Goal: Task Accomplishment & Management: Use online tool/utility

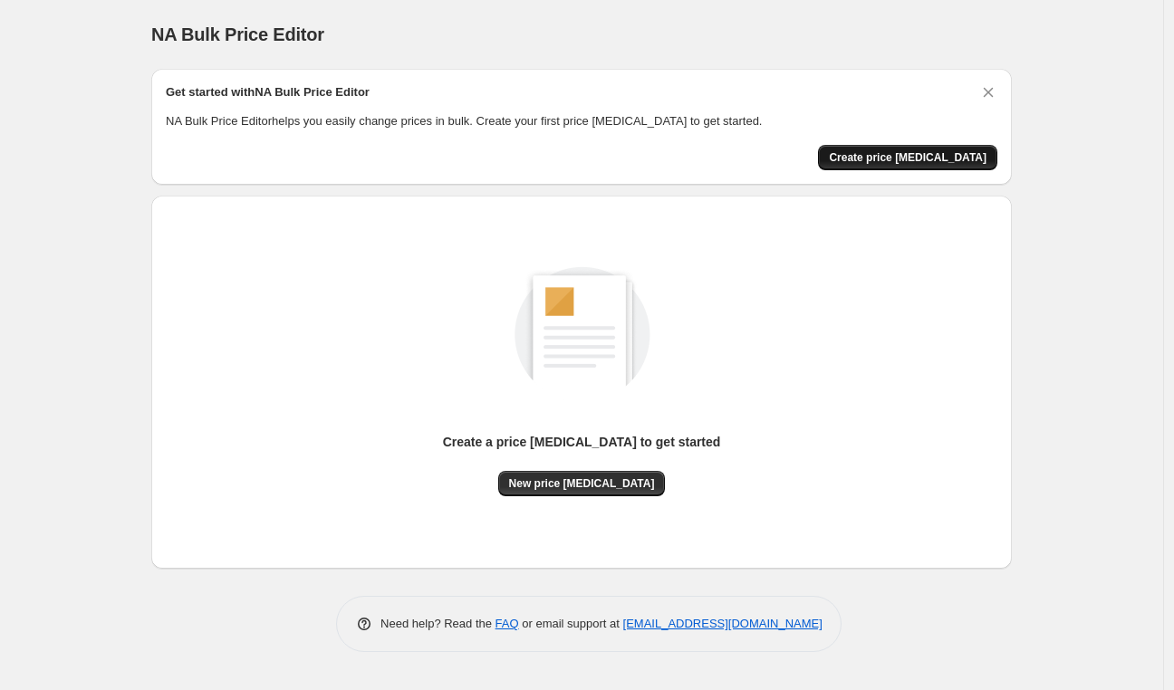
click at [933, 157] on span "Create price change job" at bounding box center [908, 157] width 158 height 14
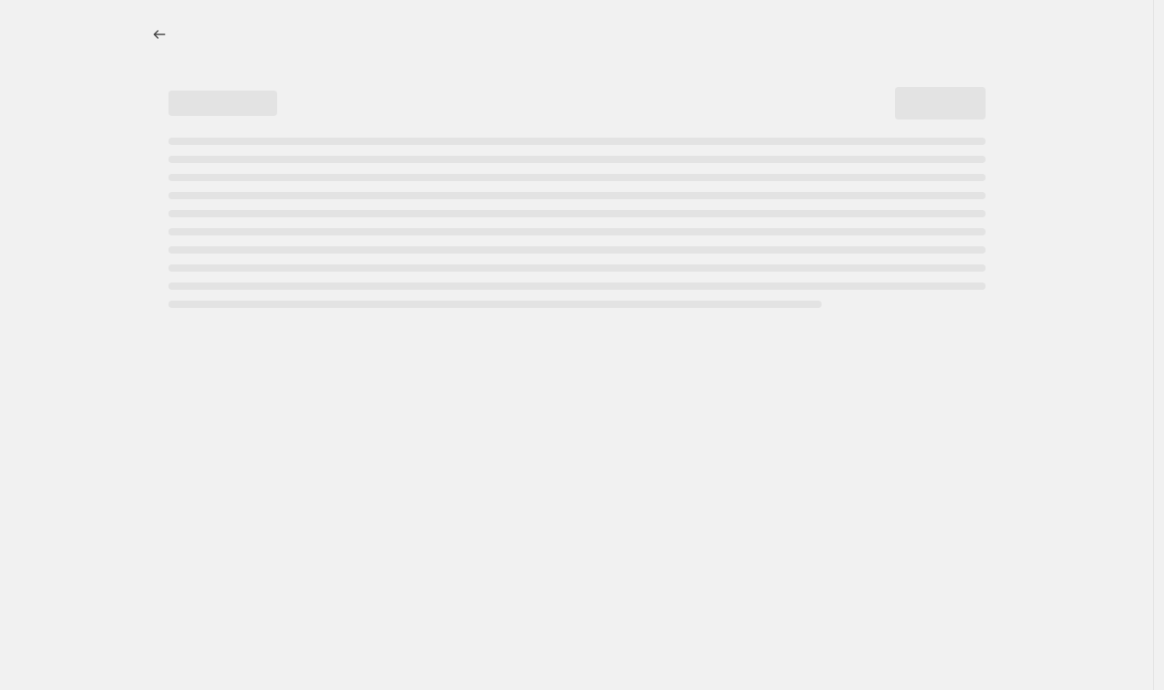
select select "percentage"
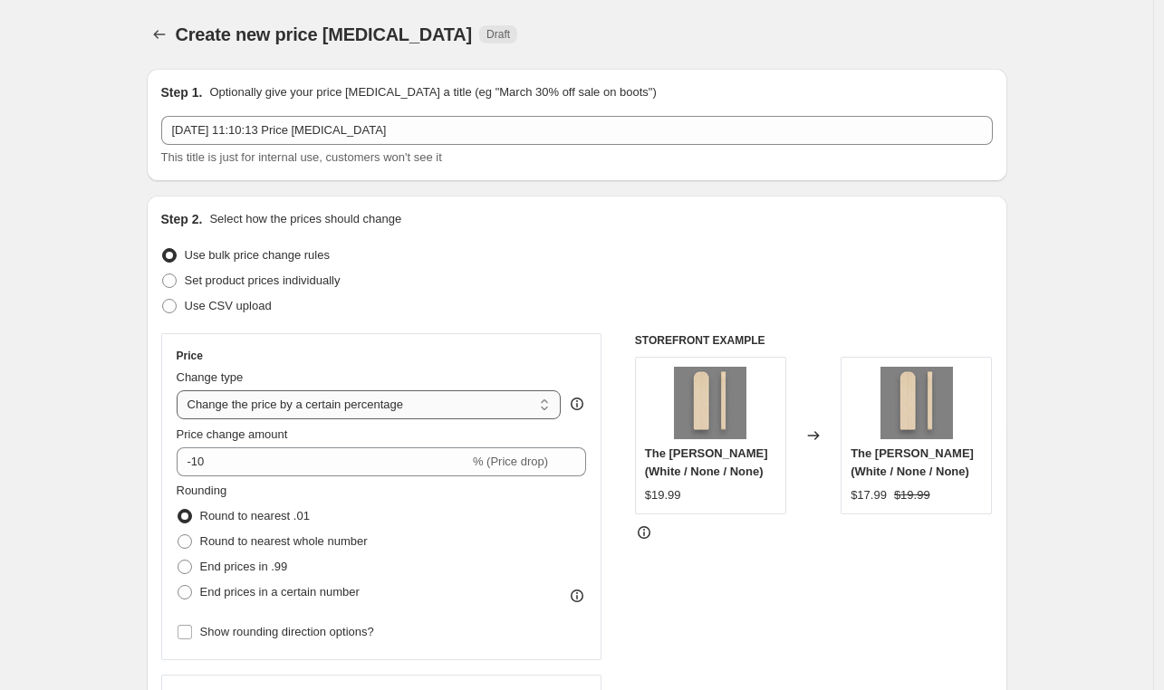
click at [534, 410] on select "Change the price to a certain amount Change the price by a certain amount Chang…" at bounding box center [369, 405] width 385 height 29
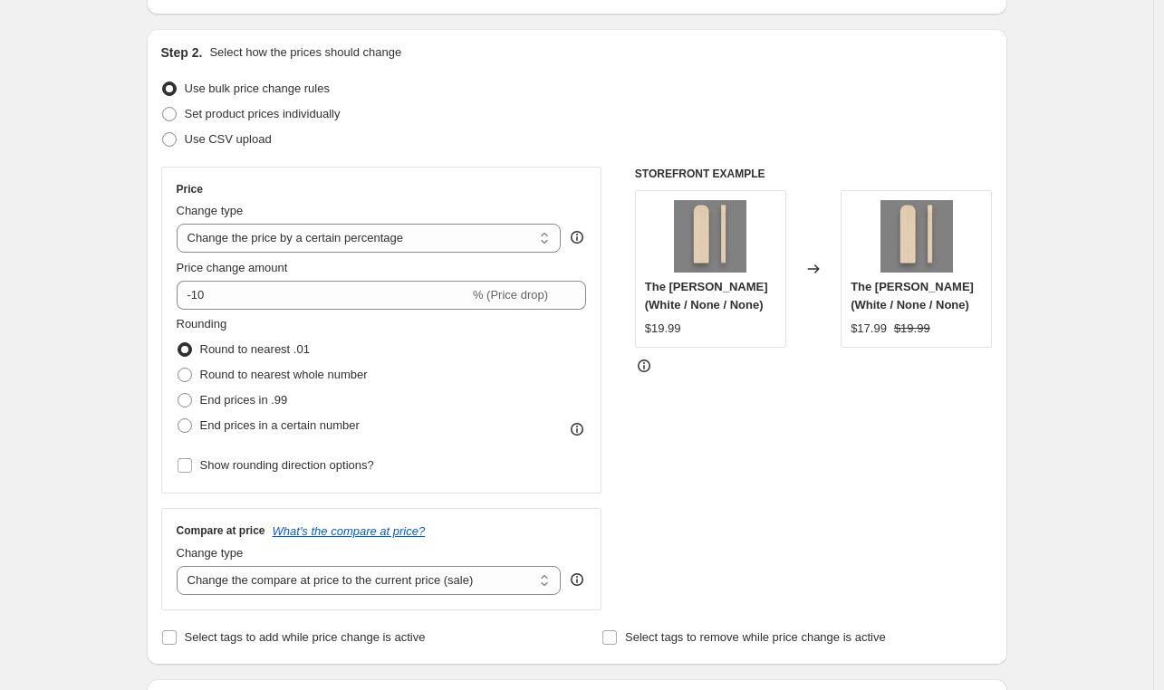
scroll to position [172, 0]
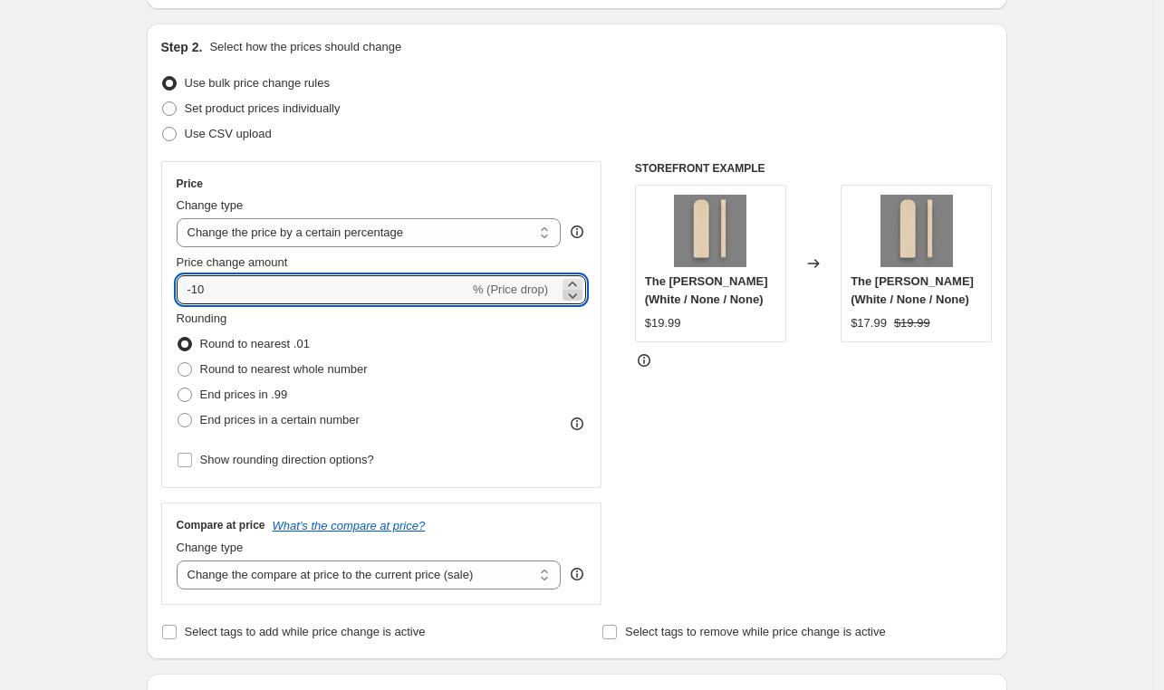
click at [581, 286] on icon at bounding box center [573, 295] width 18 height 18
click at [579, 301] on icon at bounding box center [573, 295] width 18 height 18
click at [577, 296] on icon at bounding box center [573, 296] width 9 height 5
click at [576, 278] on icon at bounding box center [573, 284] width 18 height 18
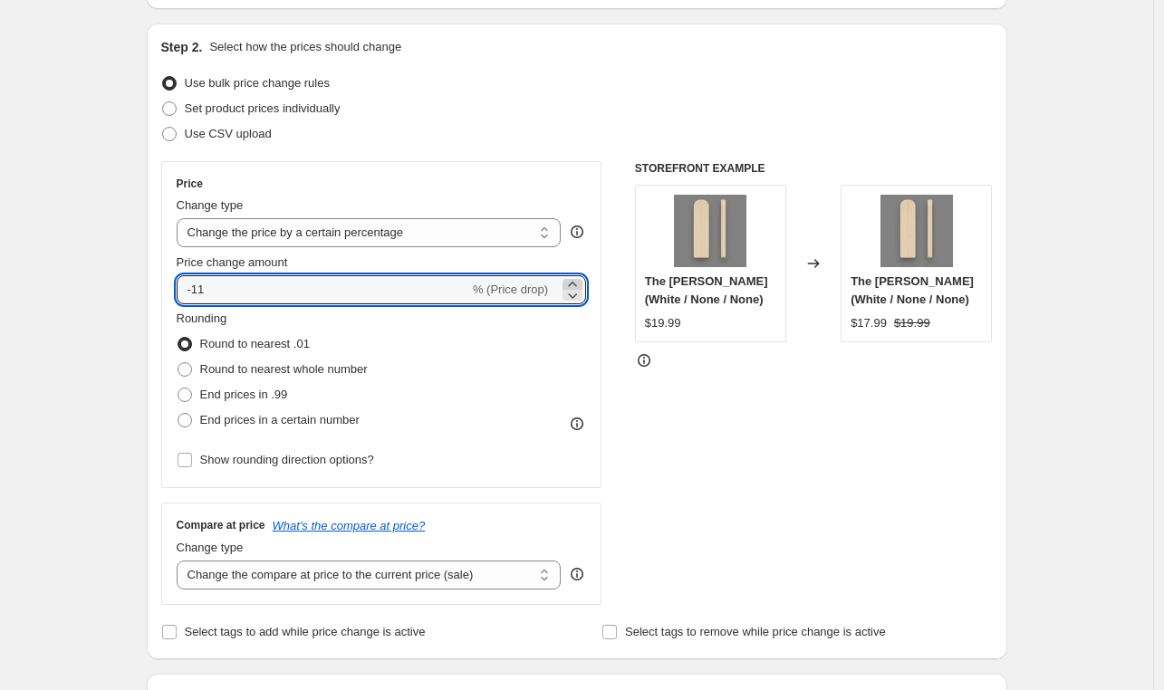
click at [576, 278] on icon at bounding box center [573, 284] width 18 height 18
type input "-10"
click at [316, 292] on input "-10" at bounding box center [323, 289] width 293 height 29
click at [751, 429] on div "STOREFRONT EXAMPLE The Critical Mass (White / None / None) $19.99 Changed to Th…" at bounding box center [814, 383] width 358 height 444
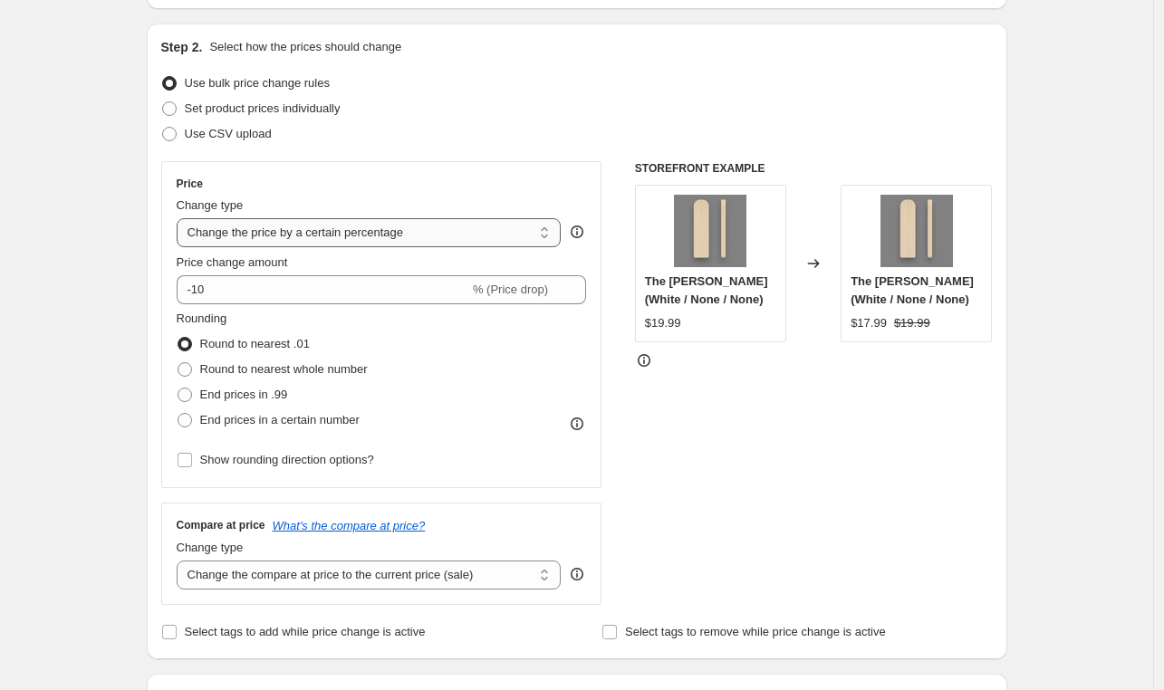
click at [476, 238] on select "Change the price to a certain amount Change the price by a certain amount Chang…" at bounding box center [369, 232] width 385 height 29
select select "to"
click at [181, 218] on select "Change the price to a certain amount Change the price by a certain amount Chang…" at bounding box center [369, 232] width 385 height 29
type input "80.00"
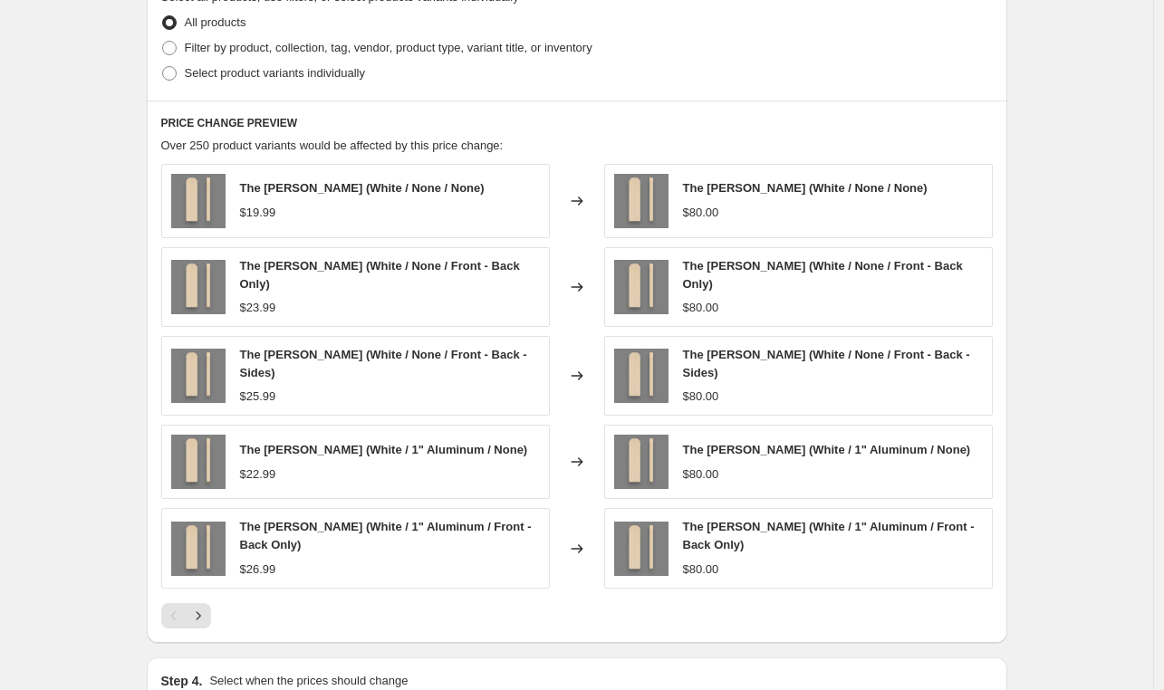
scroll to position [501, 0]
